Goal: Task Accomplishment & Management: Complete application form

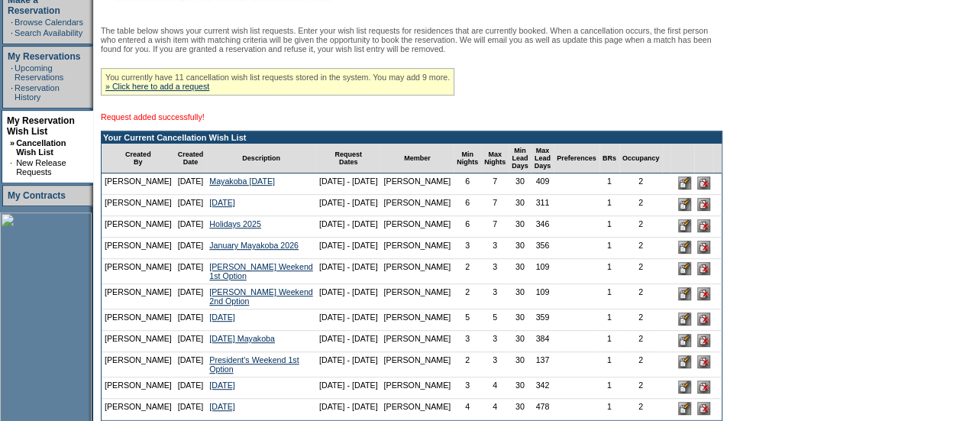
scroll to position [267, 0]
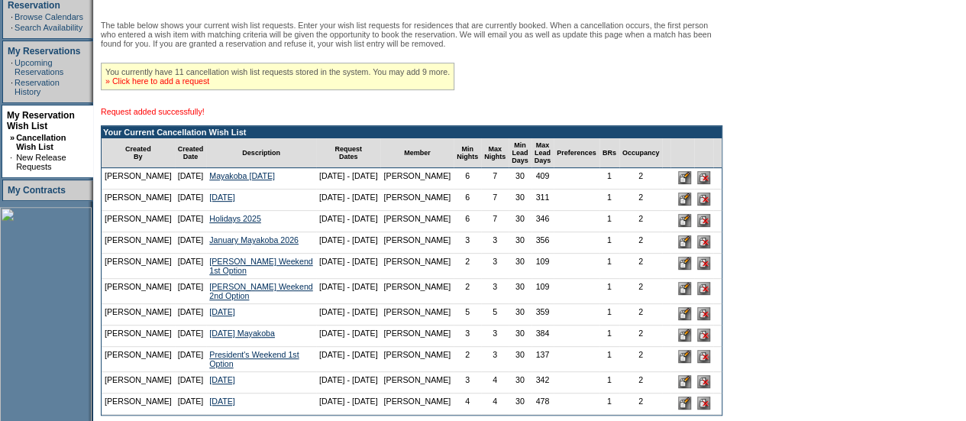
click at [208, 86] on link "» Click here to add a request" at bounding box center [157, 80] width 104 height 9
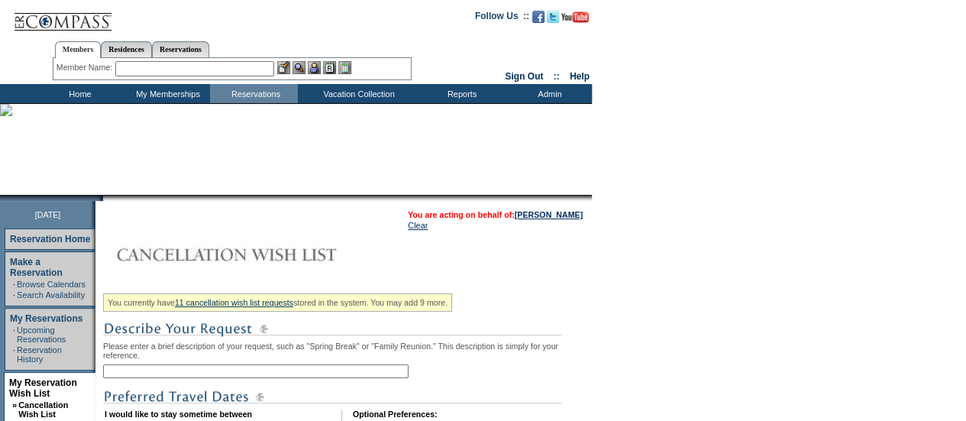
click at [148, 378] on input "text" at bounding box center [255, 371] width 305 height 14
click at [213, 372] on input "President's Weekend 1st Option" at bounding box center [255, 371] width 305 height 14
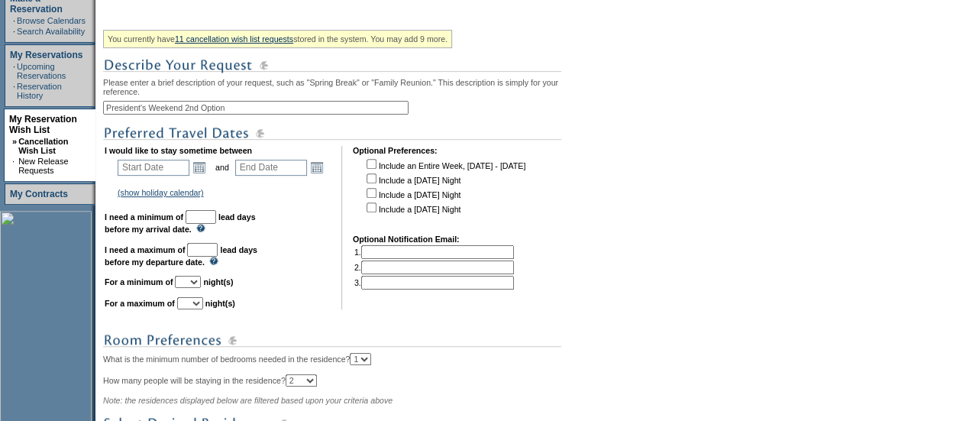
scroll to position [269, 0]
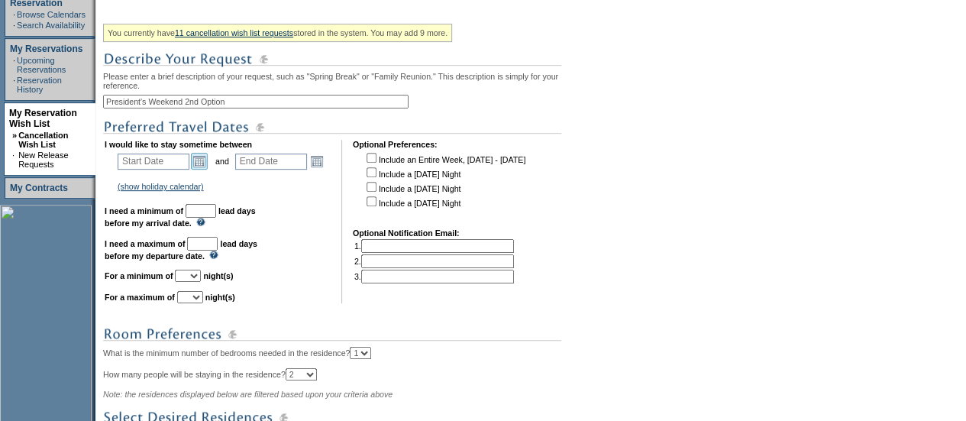
type input "President's Weekend 2nd Option"
click at [201, 169] on link "Open the calendar popup." at bounding box center [199, 161] width 17 height 17
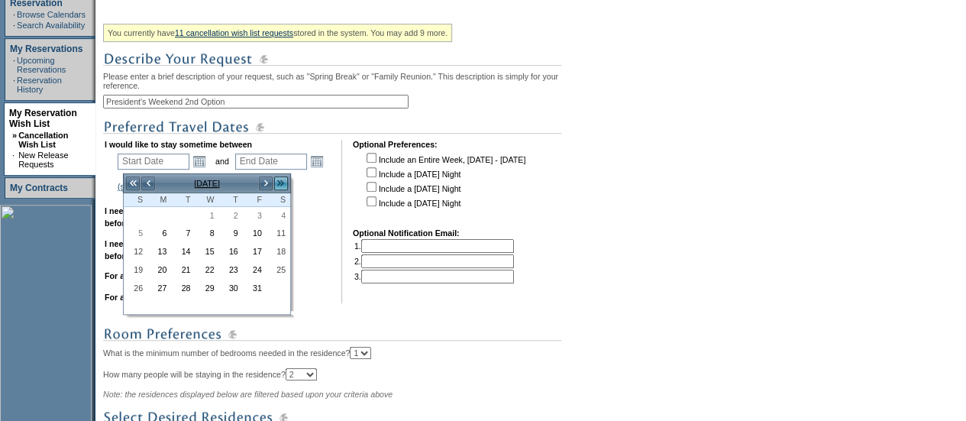
click at [282, 184] on link ">>" at bounding box center [280, 183] width 15 height 15
click at [266, 183] on link ">" at bounding box center [265, 183] width 15 height 15
click at [261, 249] on link "13" at bounding box center [255, 251] width 22 height 17
type input "[DATE]"
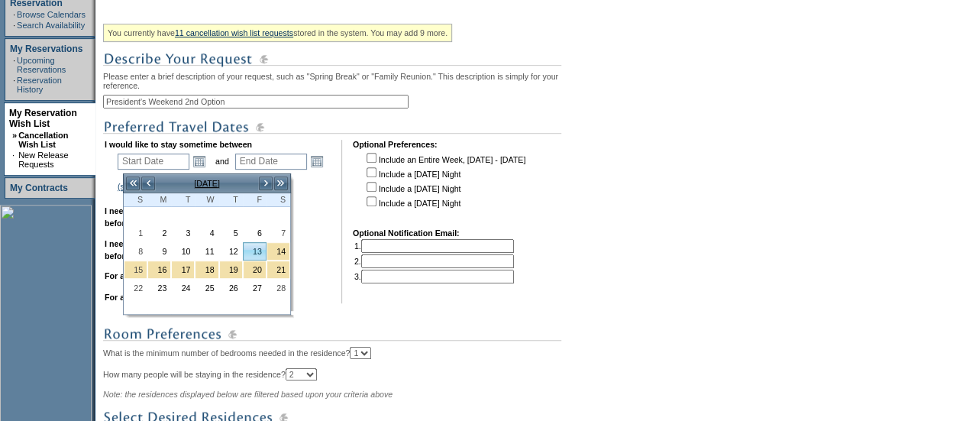
type input "[DATE]"
type input "135"
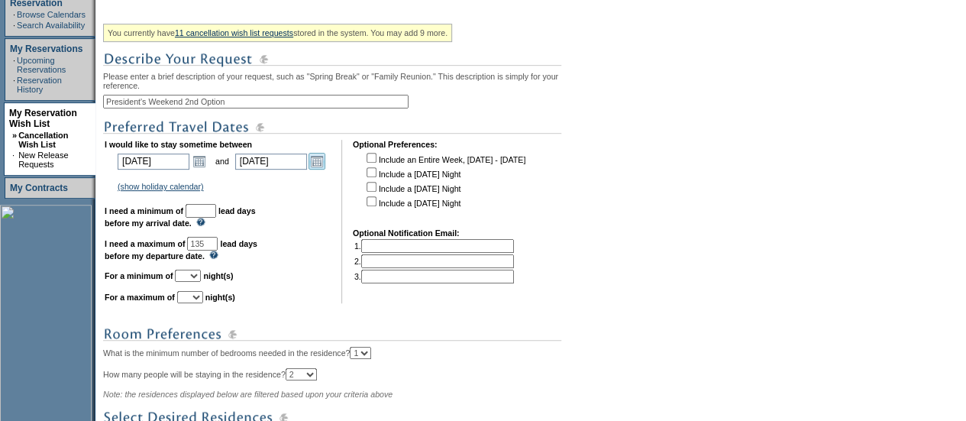
click at [323, 169] on link "Open the calendar popup." at bounding box center [316, 161] width 17 height 17
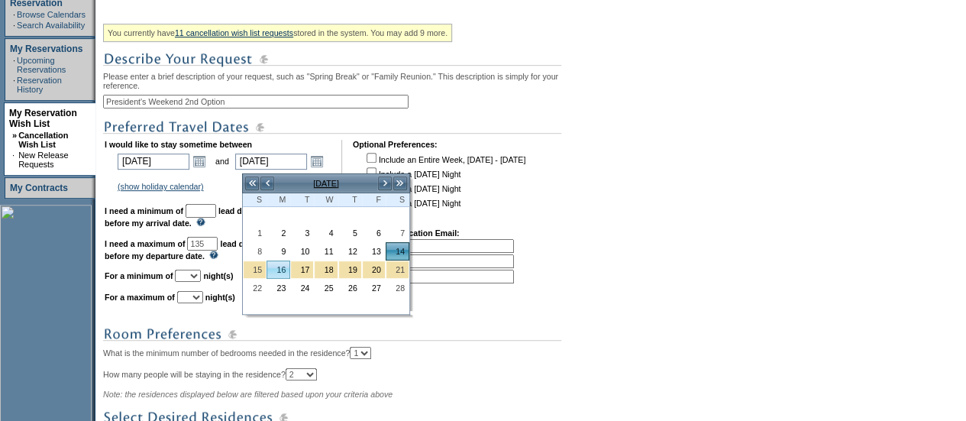
click at [275, 267] on link "16" at bounding box center [278, 269] width 22 height 17
type input "[DATE]"
type input "137"
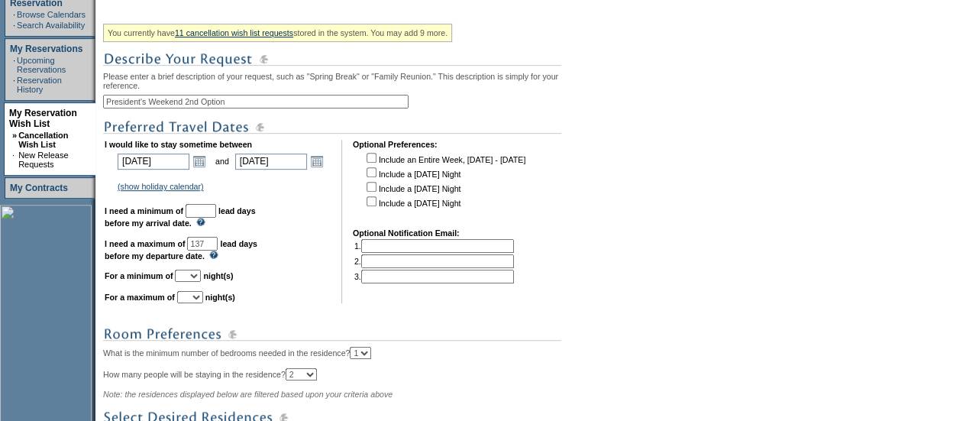
click at [216, 218] on input "text" at bounding box center [201, 211] width 31 height 14
type input "30"
click at [201, 282] on select "1 2 3 4 5 6 7 8 9 10 11 12 13 14" at bounding box center [188, 275] width 26 height 12
select select "2"
click at [193, 276] on select "1 2 3 4 5 6 7 8 9 10 11 12 13 14" at bounding box center [188, 275] width 26 height 12
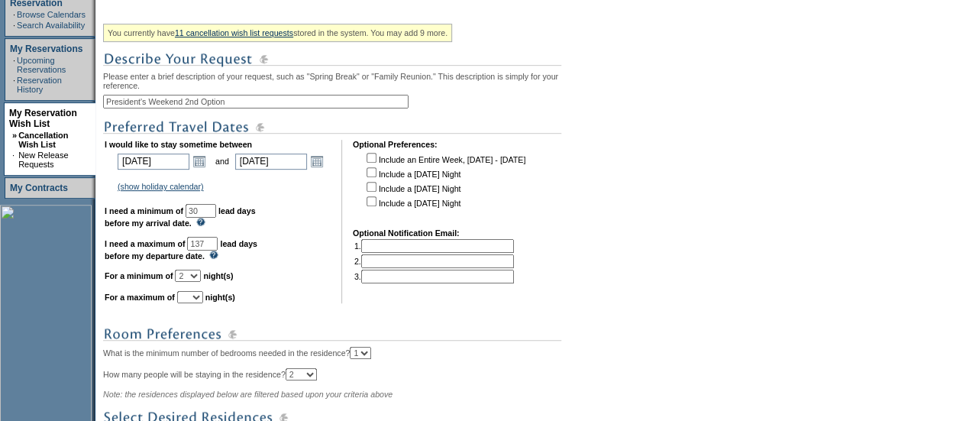
click at [212, 306] on table "I would like to stay sometime between [DATE] [DATE] Open the calendar popup. <<…" at bounding box center [315, 221] width 425 height 169
click at [203, 303] on select "1 2 3 4 5 6 7 8 9 10 11 12 13 14" at bounding box center [190, 297] width 26 height 12
select select "3"
click at [195, 298] on select "1 2 3 4 5 6 7 8 9 10 11 12 13 14" at bounding box center [190, 297] width 26 height 12
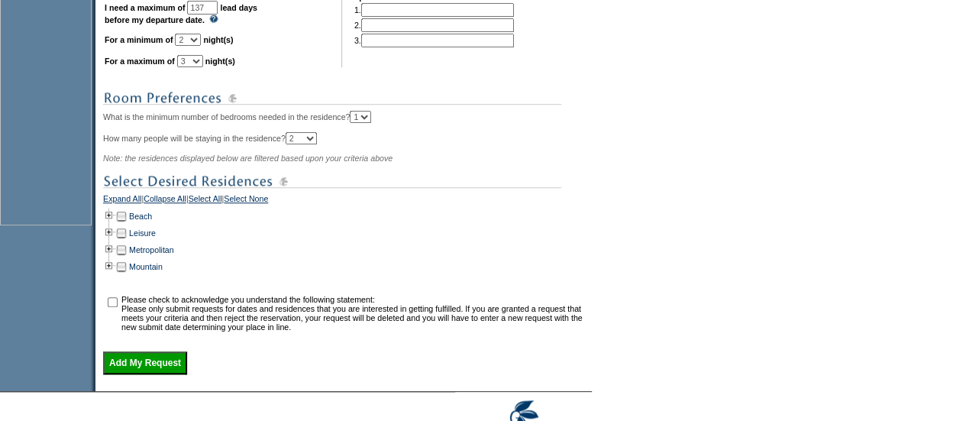
scroll to position [588, 0]
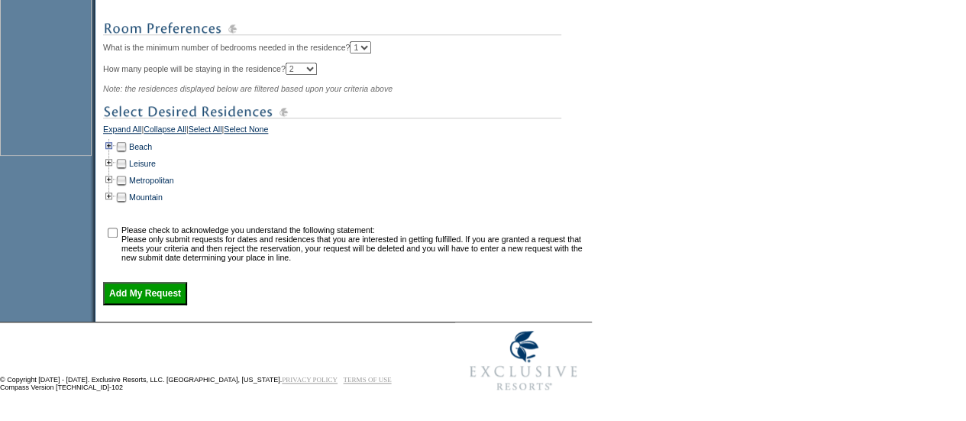
click at [111, 140] on td at bounding box center [109, 146] width 12 height 17
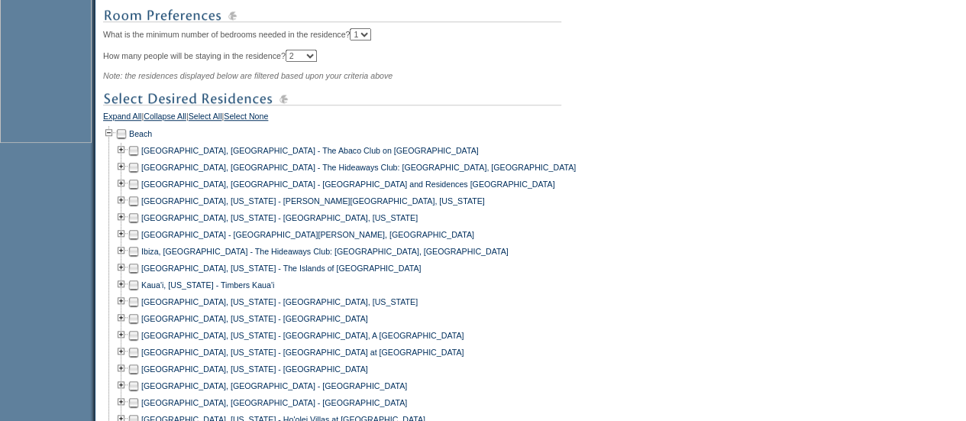
click at [139, 158] on td at bounding box center [133, 150] width 12 height 17
click at [139, 192] on td at bounding box center [133, 184] width 12 height 17
click at [140, 242] on td at bounding box center [133, 234] width 12 height 17
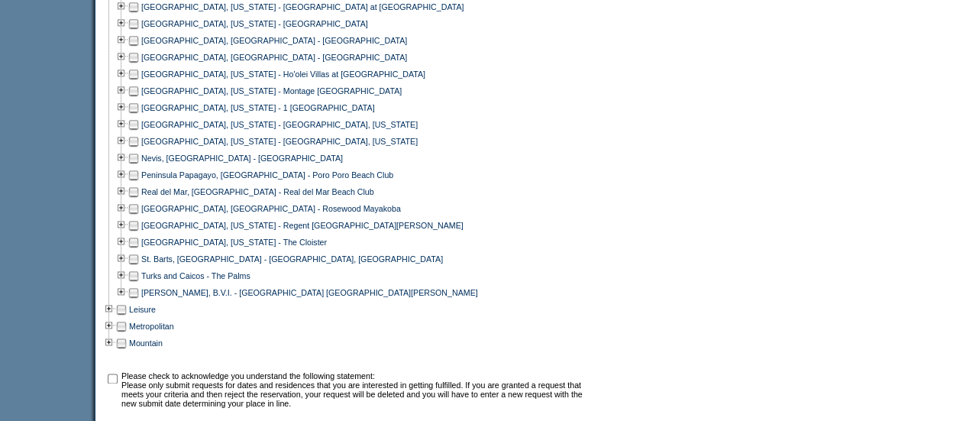
scroll to position [939, 0]
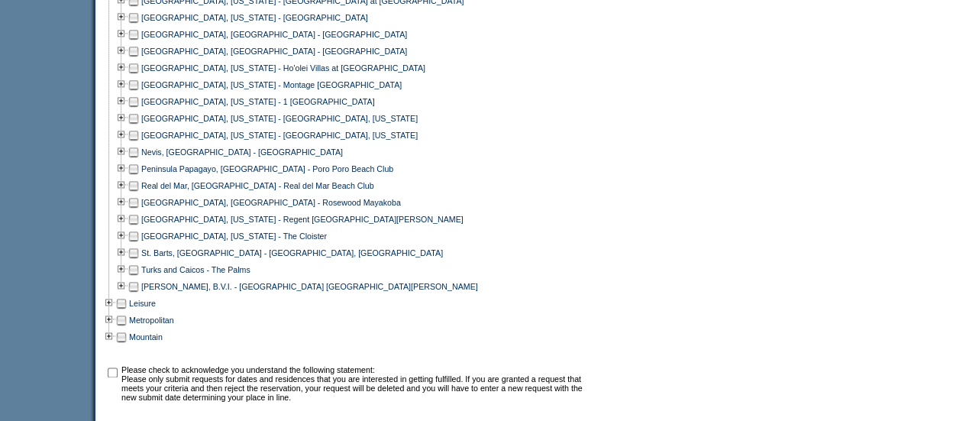
click at [140, 43] on td at bounding box center [133, 34] width 12 height 17
click at [140, 60] on td at bounding box center [133, 51] width 12 height 17
click at [139, 261] on td at bounding box center [133, 252] width 12 height 17
click at [139, 277] on td at bounding box center [133, 269] width 12 height 17
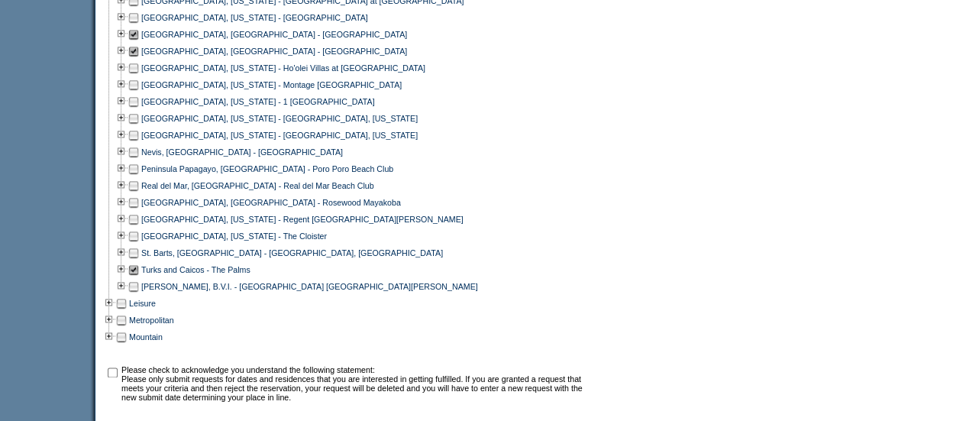
click at [139, 295] on td at bounding box center [133, 286] width 12 height 17
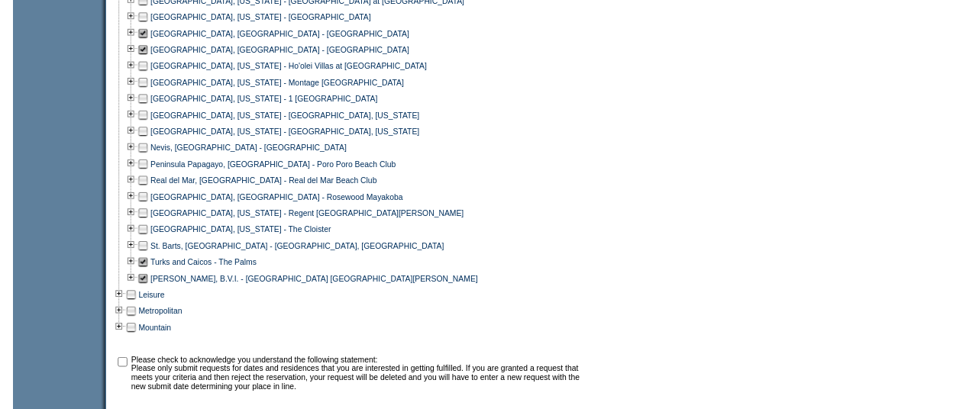
scroll to position [1092, 0]
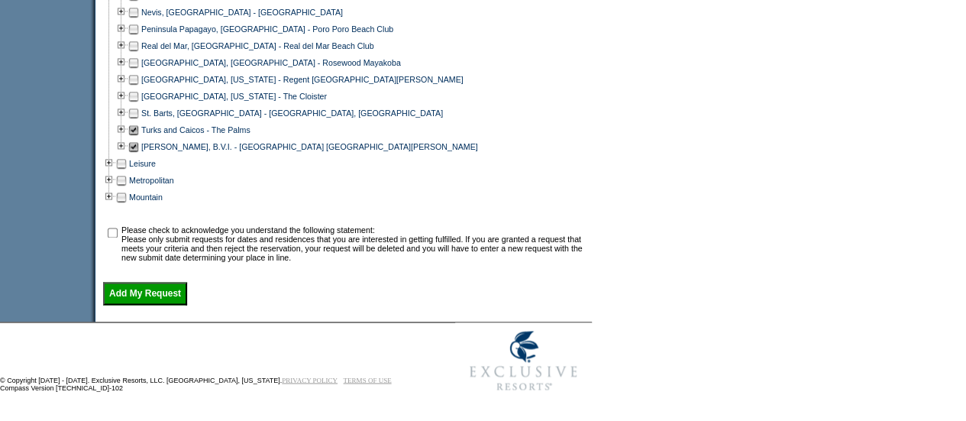
click at [115, 234] on input "checkbox" at bounding box center [113, 233] width 10 height 10
checkbox input "true"
click at [127, 297] on input "Add My Request" at bounding box center [145, 293] width 84 height 23
